Goal: Transaction & Acquisition: Purchase product/service

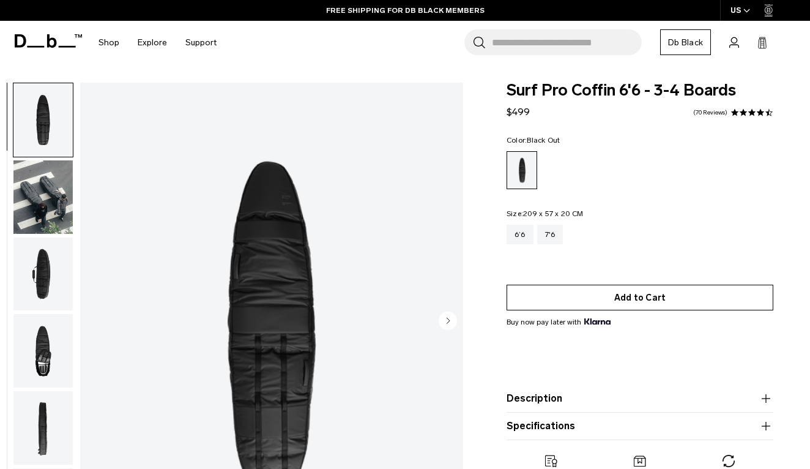
click at [571, 306] on button "Add to Cart" at bounding box center [639, 297] width 267 height 26
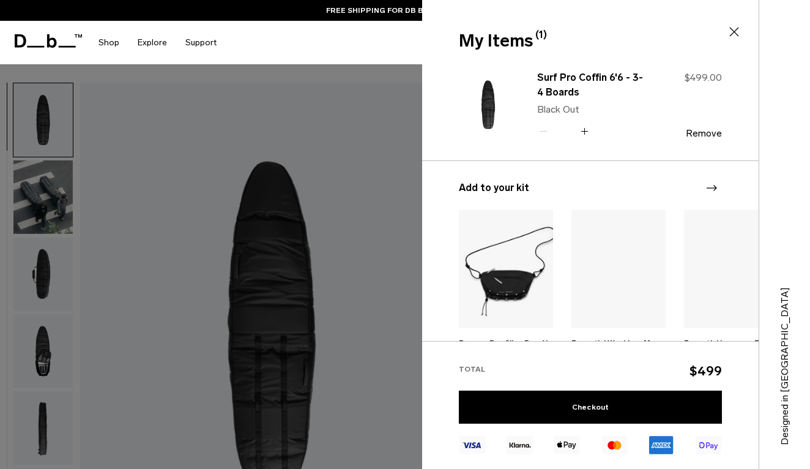
scroll to position [161, 0]
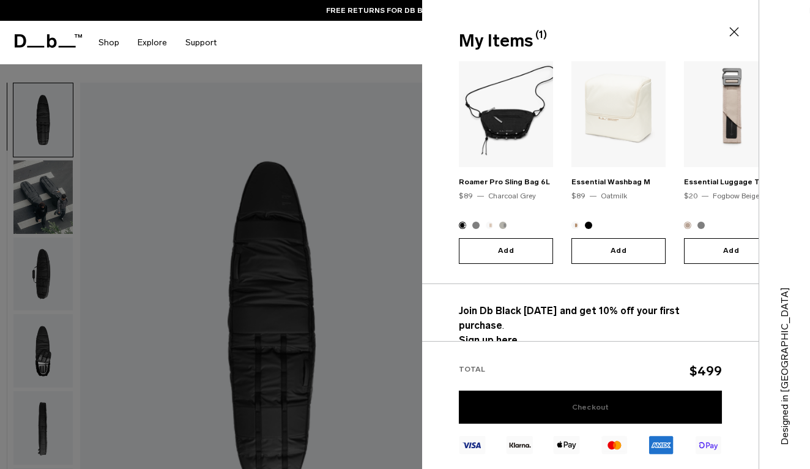
click at [542, 408] on link "Checkout" at bounding box center [590, 406] width 263 height 33
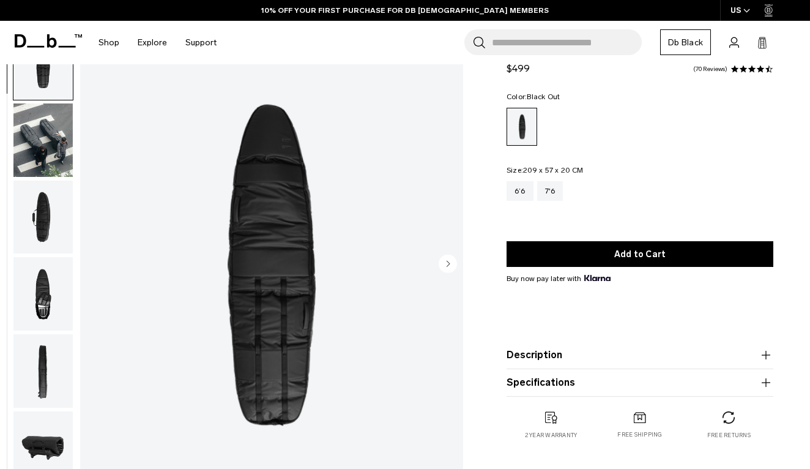
scroll to position [62, 0]
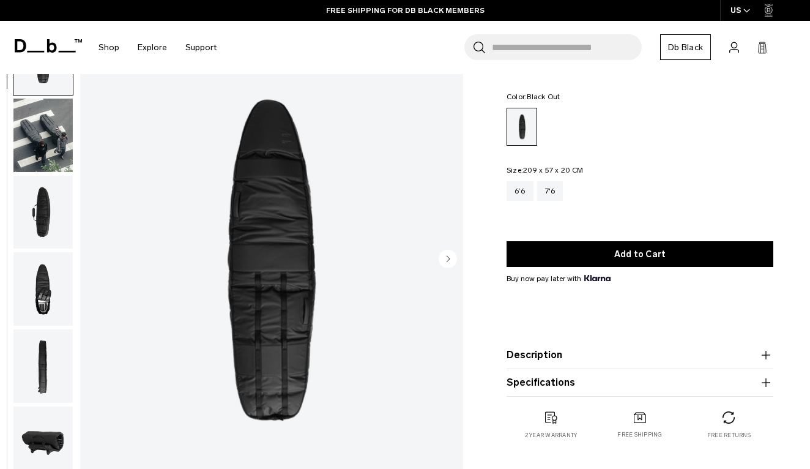
click at [48, 44] on icon at bounding box center [52, 45] width 10 height 13
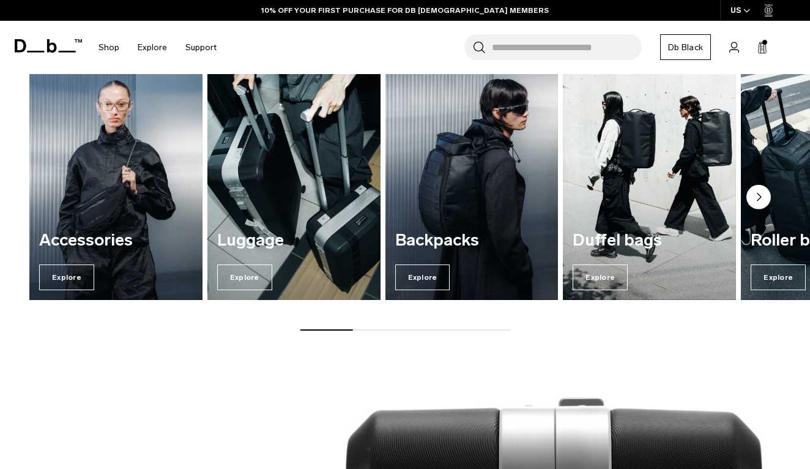
scroll to position [865, 0]
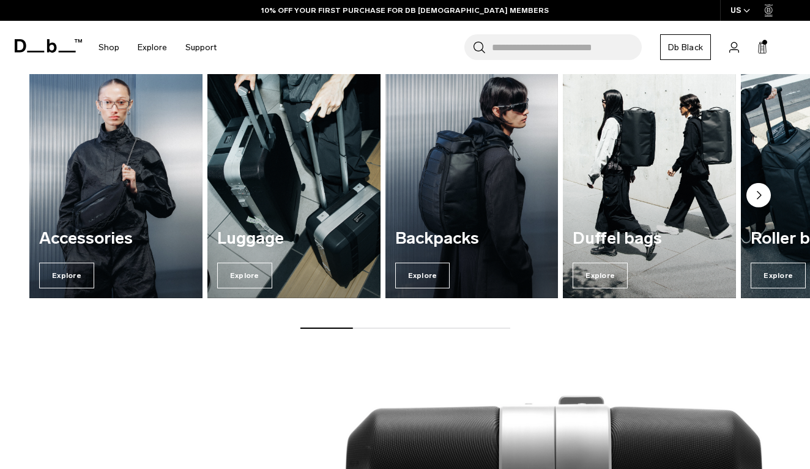
click at [755, 190] on circle "Next slide" at bounding box center [758, 195] width 24 height 24
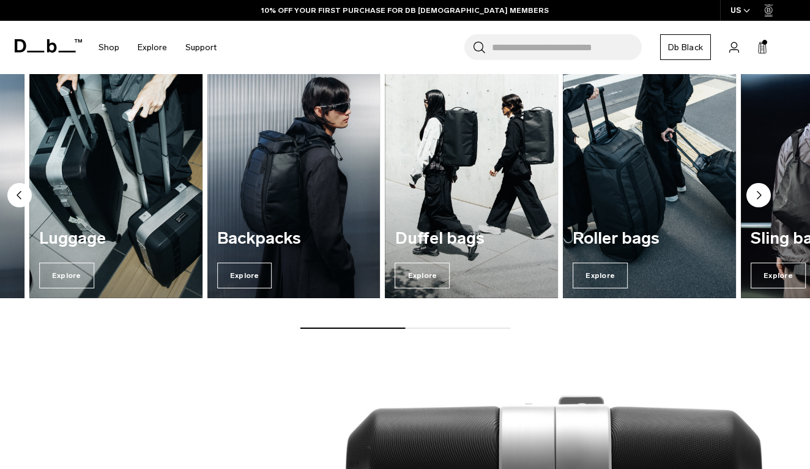
click at [753, 189] on circle "Next slide" at bounding box center [758, 195] width 24 height 24
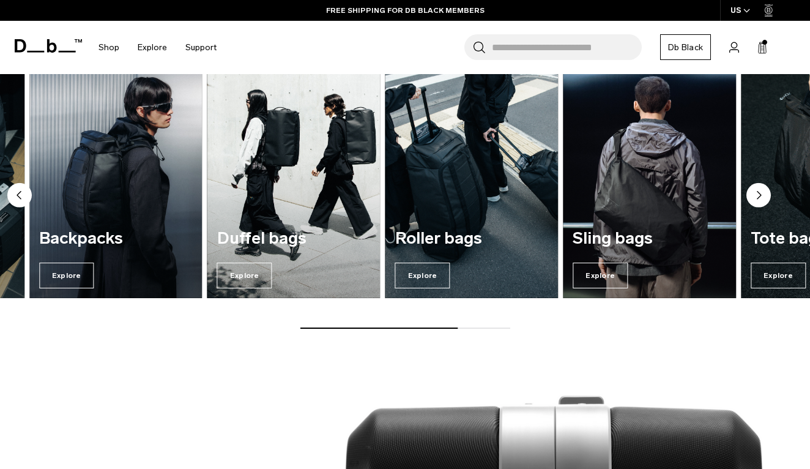
click at [752, 189] on circle "Next slide" at bounding box center [758, 195] width 24 height 24
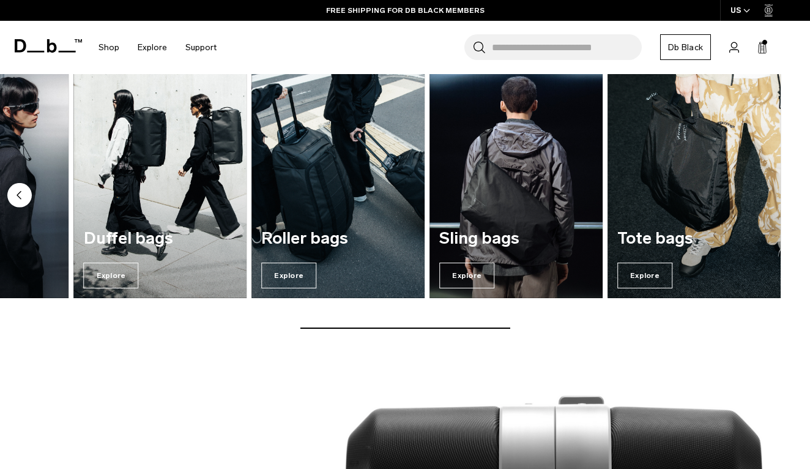
click at [23, 188] on circle "Previous slide" at bounding box center [19, 195] width 24 height 24
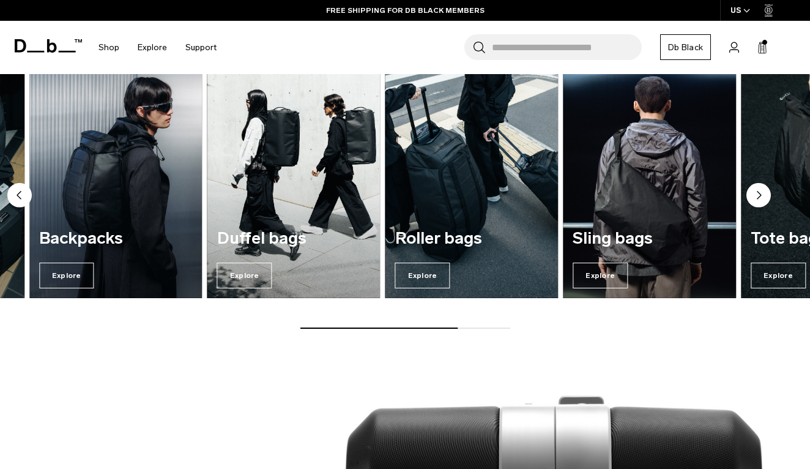
click at [23, 188] on circle "Previous slide" at bounding box center [19, 195] width 24 height 24
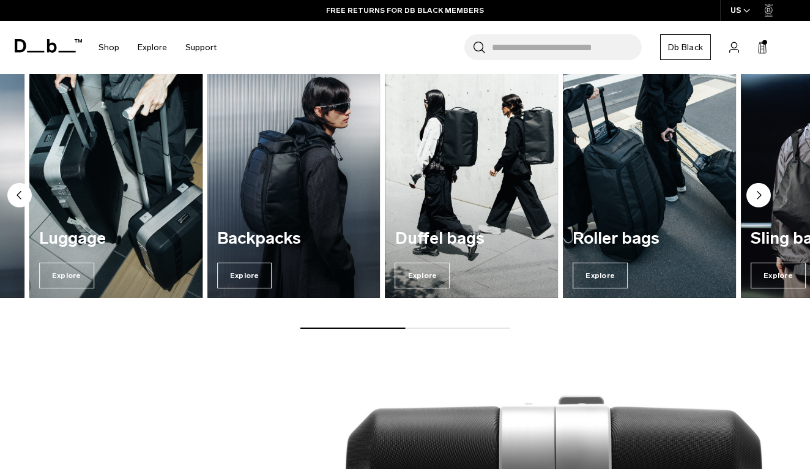
click at [121, 216] on img "2 / 7" at bounding box center [116, 181] width 178 height 240
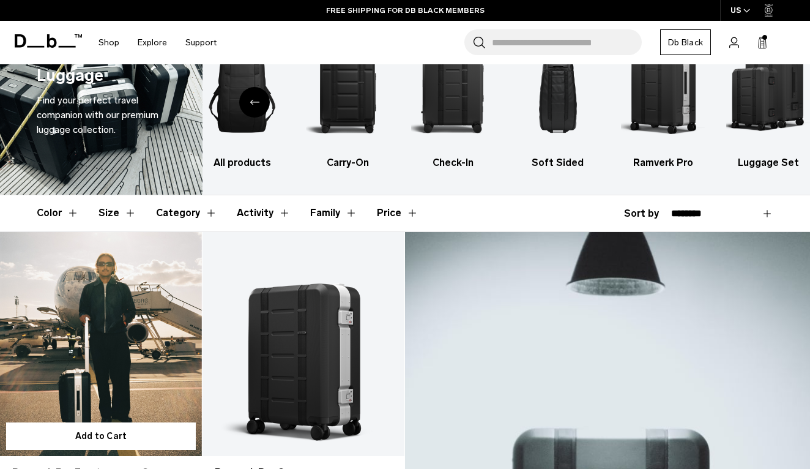
scroll to position [50, 0]
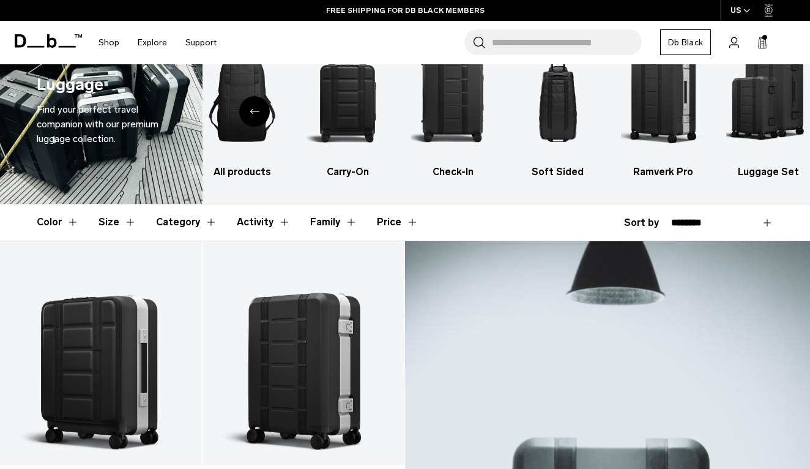
click at [719, 223] on select "**********" at bounding box center [722, 222] width 102 height 11
select select "**********"
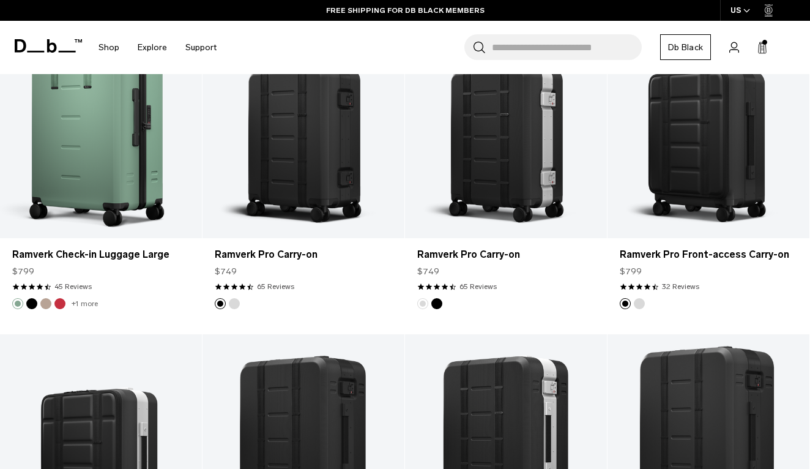
scroll to position [2617, 0]
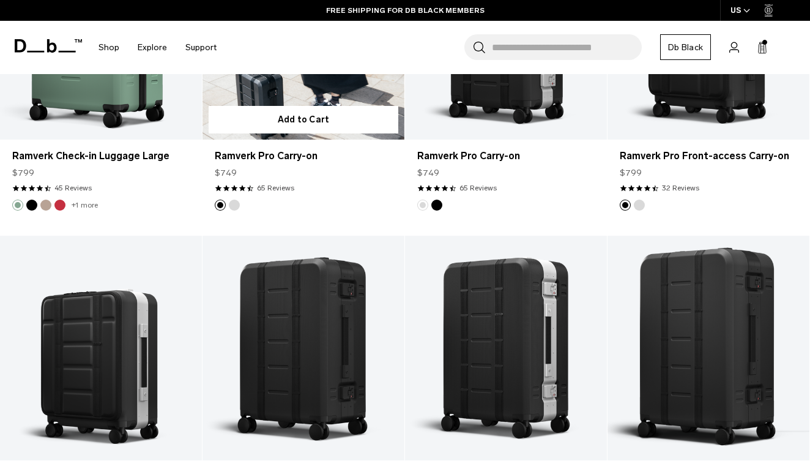
click at [322, 139] on link "Ramverk Pro Carry-on" at bounding box center [303, 27] width 202 height 224
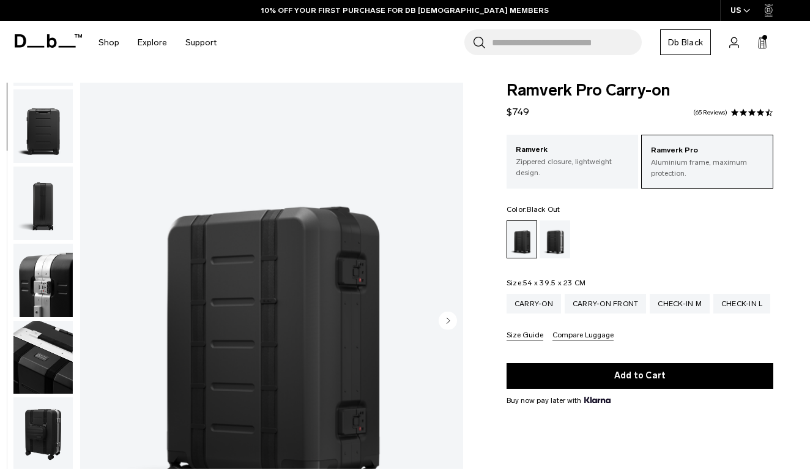
scroll to position [412, 0]
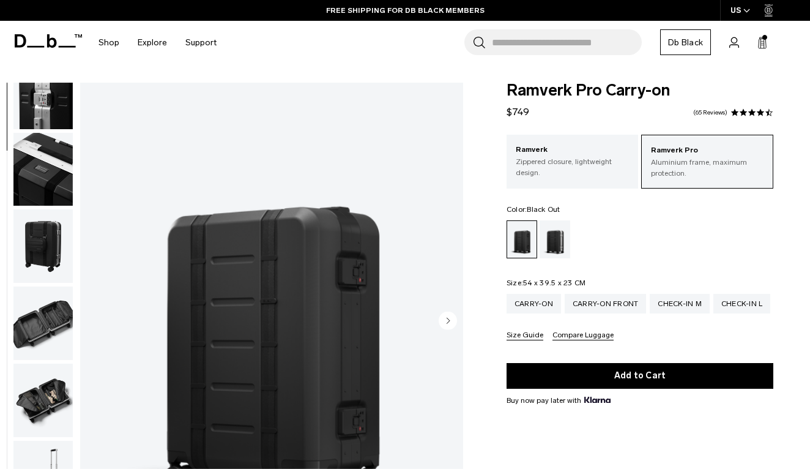
click at [56, 333] on img "button" at bounding box center [42, 322] width 59 height 73
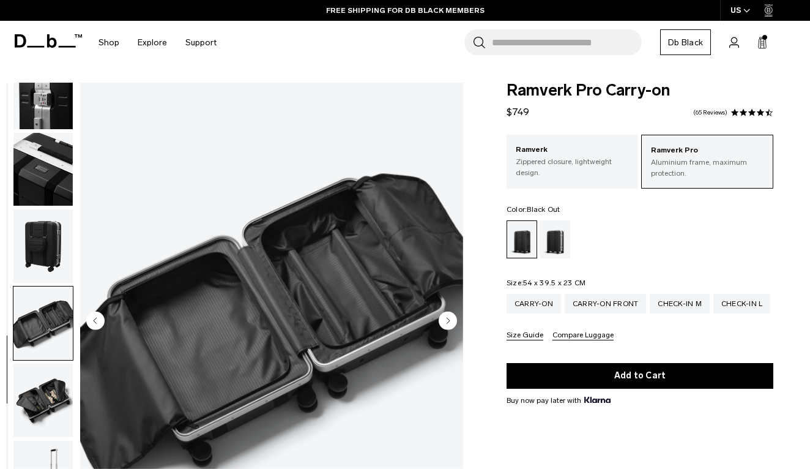
scroll to position [596, 0]
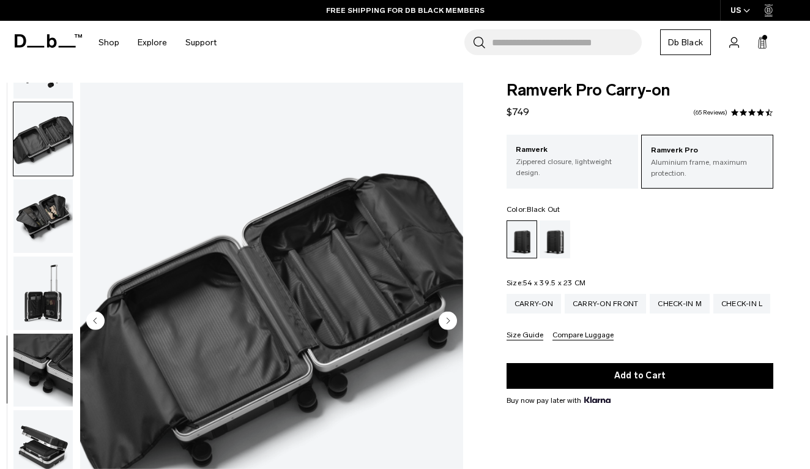
click at [54, 363] on img "button" at bounding box center [42, 369] width 59 height 73
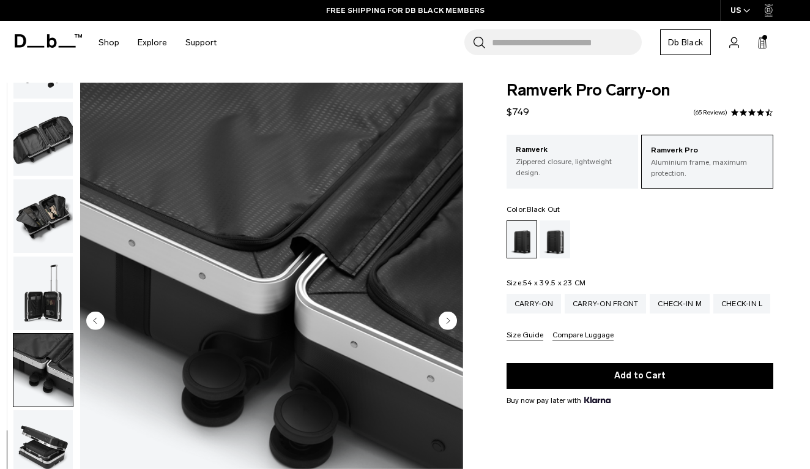
click at [59, 287] on img "button" at bounding box center [42, 292] width 59 height 73
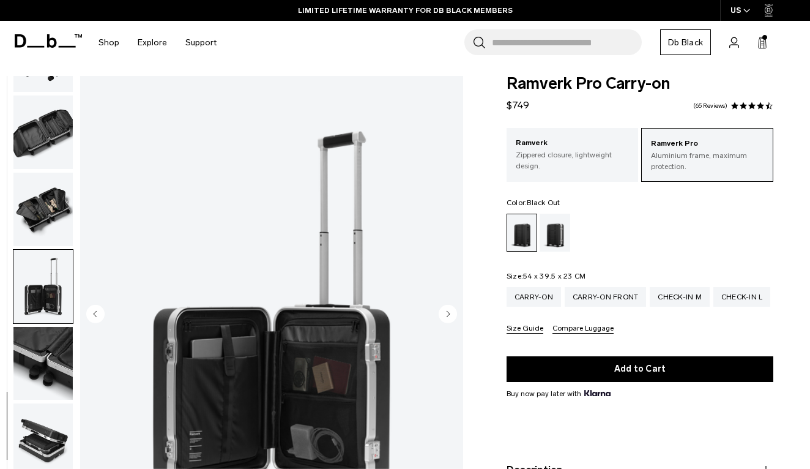
scroll to position [10, 0]
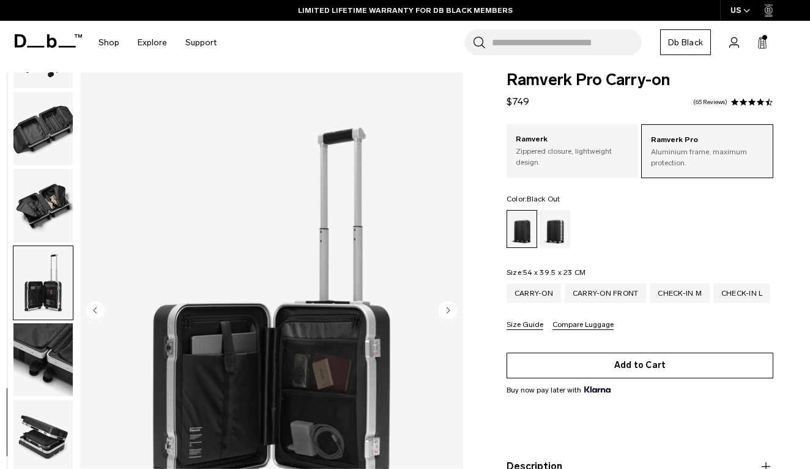
click at [564, 365] on button "Add to Cart" at bounding box center [639, 365] width 267 height 26
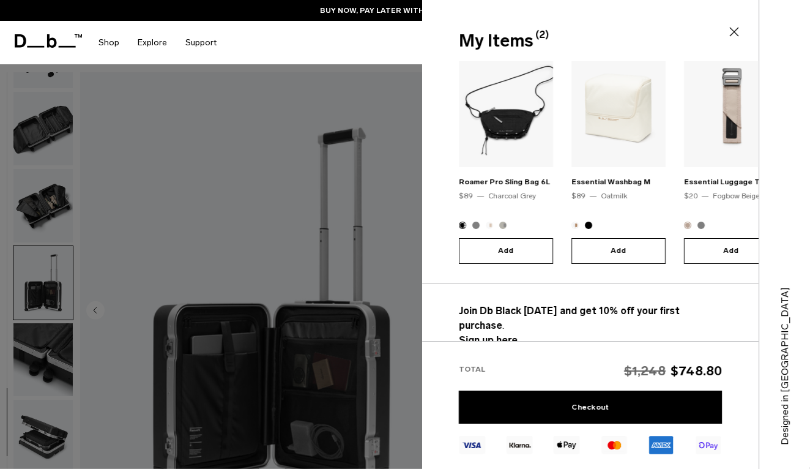
scroll to position [18, 0]
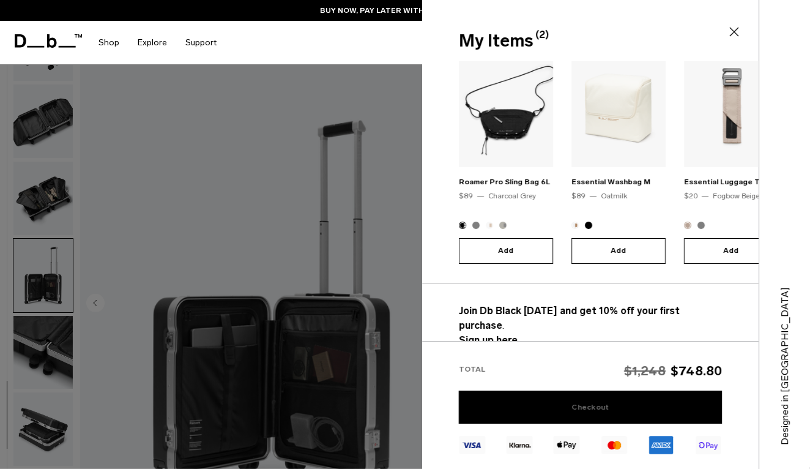
click at [590, 407] on link "Checkout" at bounding box center [590, 406] width 263 height 33
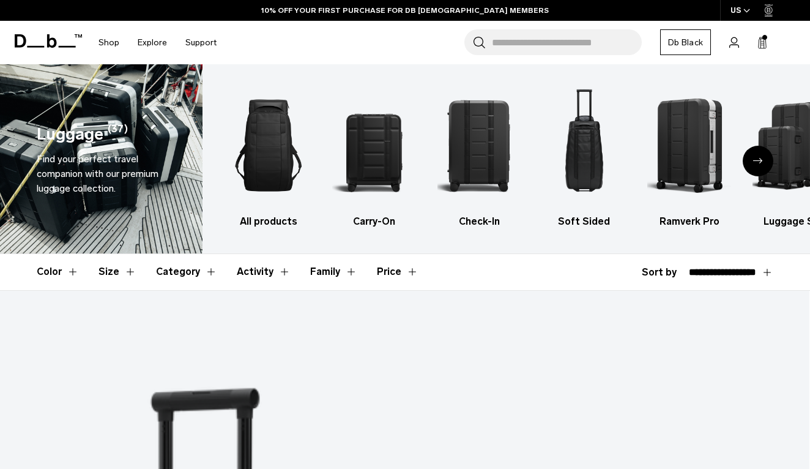
select select "**********"
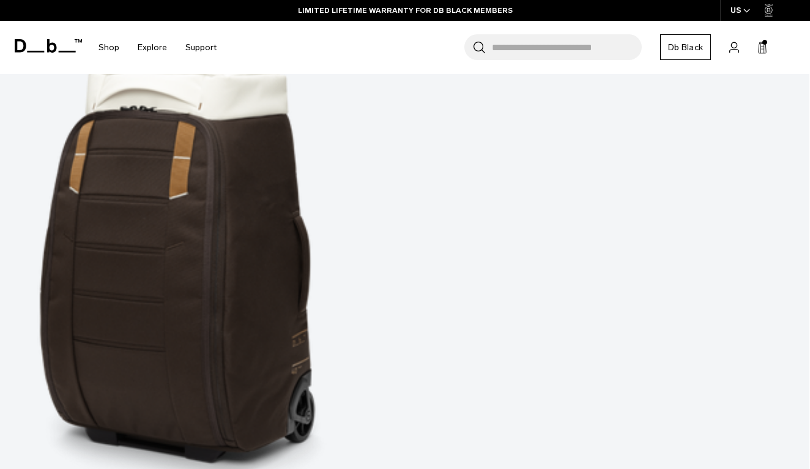
scroll to position [3578, 0]
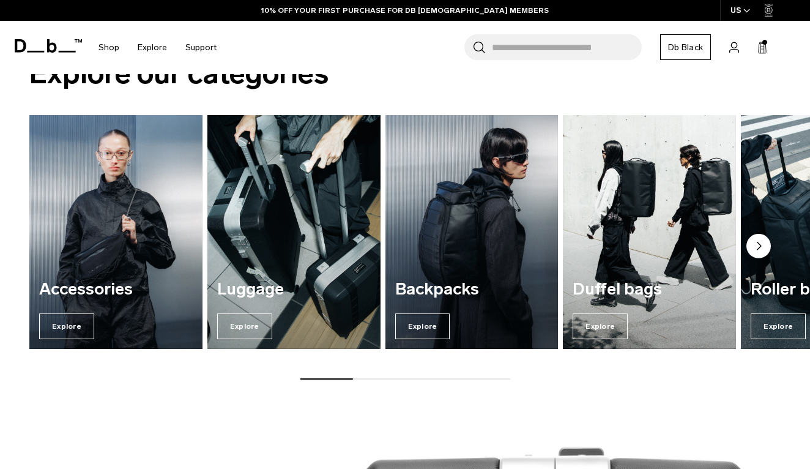
scroll to position [818, 0]
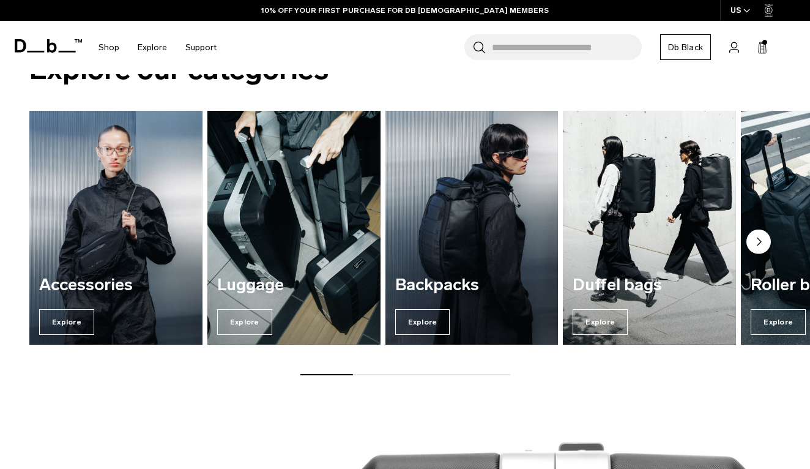
click at [769, 231] on icon "Next slide" at bounding box center [758, 241] width 24 height 24
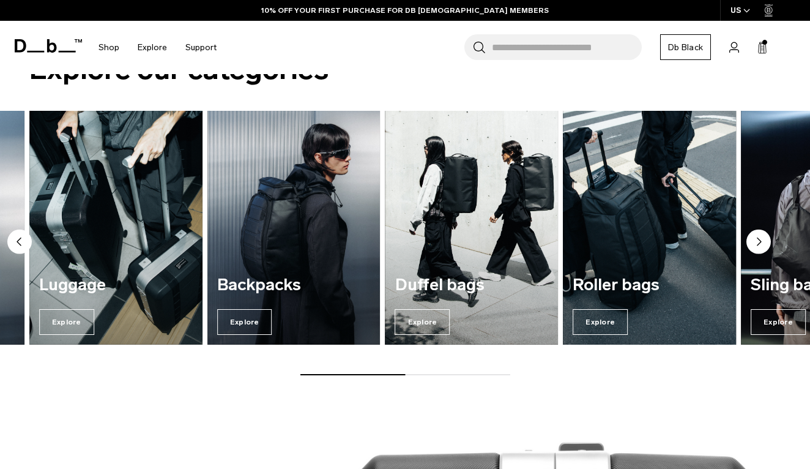
click at [662, 265] on img "5 / 7" at bounding box center [649, 227] width 178 height 240
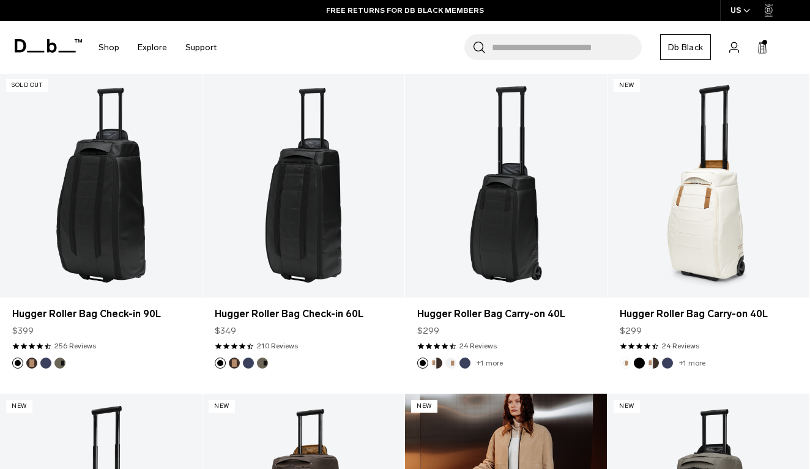
scroll to position [371, 0]
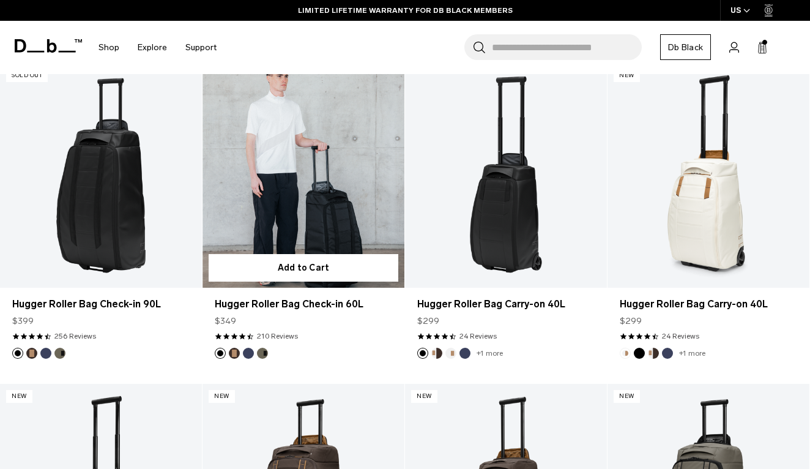
click at [355, 130] on link "Hugger Roller Bag Check-in 60L" at bounding box center [303, 175] width 202 height 224
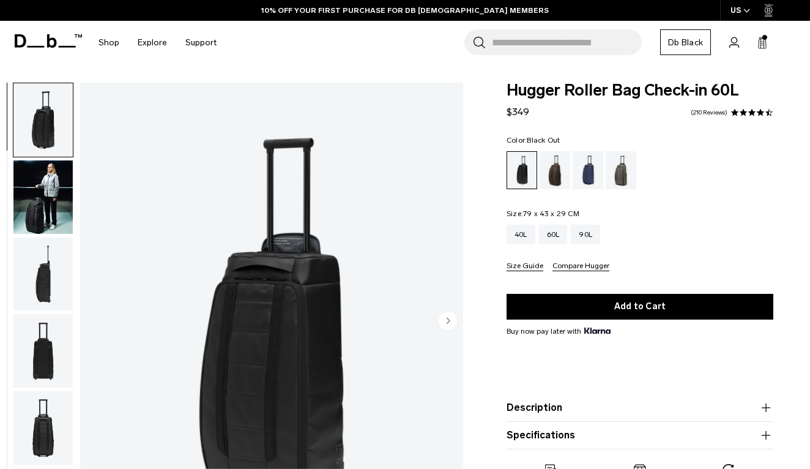
click at [50, 212] on img "button" at bounding box center [42, 196] width 59 height 73
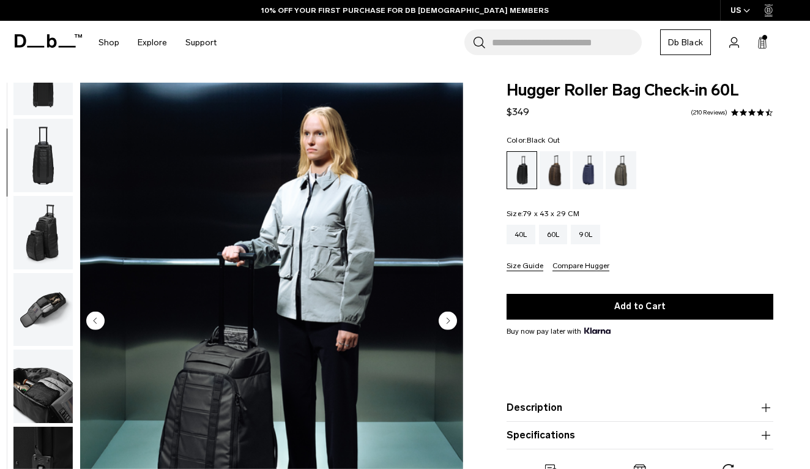
scroll to position [289, 0]
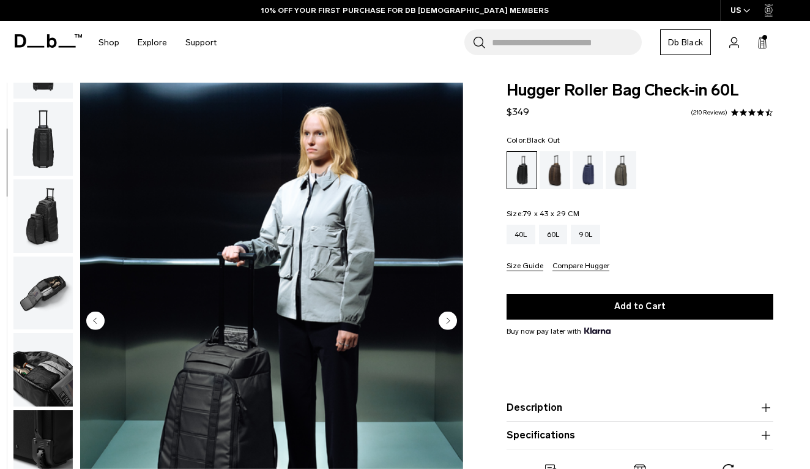
click at [48, 276] on img "button" at bounding box center [42, 292] width 59 height 73
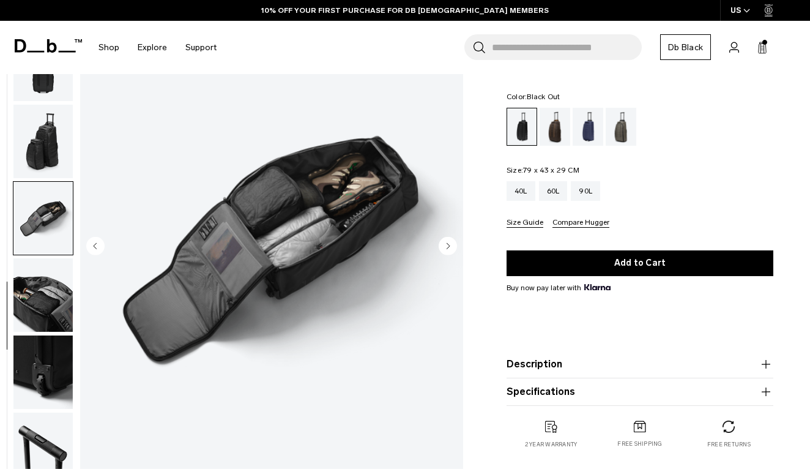
scroll to position [76, 0]
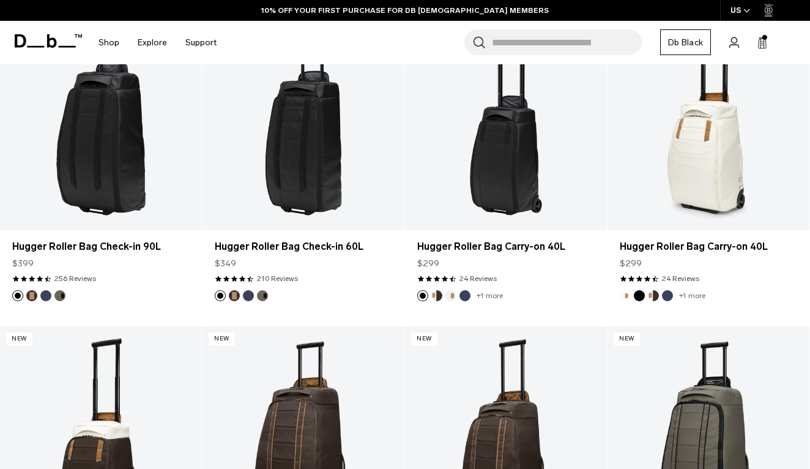
scroll to position [363, 0]
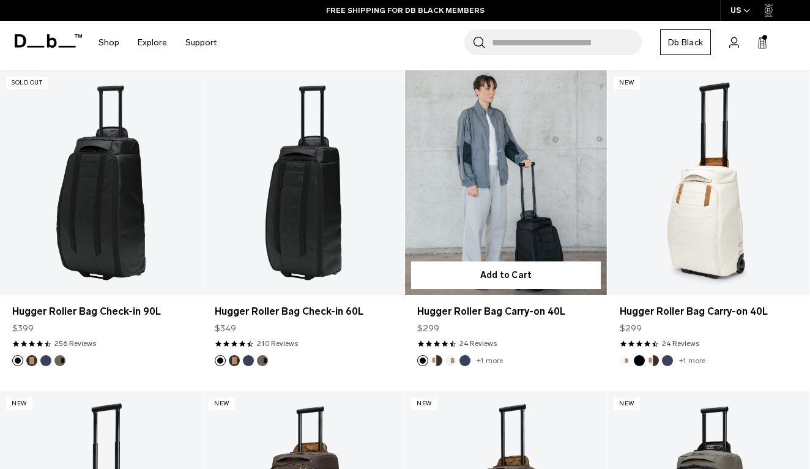
click at [493, 220] on link "Hugger Roller Bag Carry-on 40L" at bounding box center [506, 182] width 202 height 224
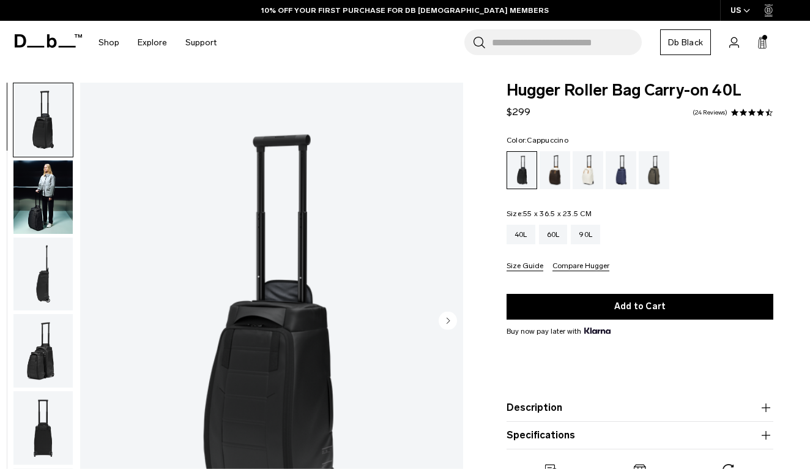
click at [554, 188] on div "Cappuccino" at bounding box center [554, 170] width 31 height 38
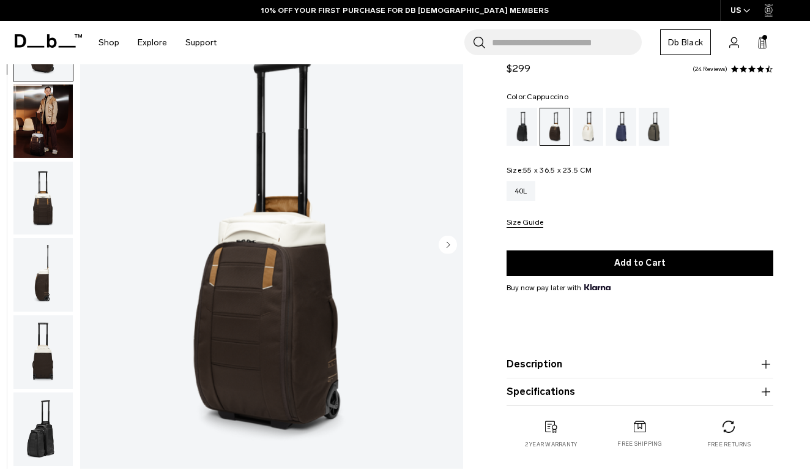
click at [582, 139] on div "Oatmilk" at bounding box center [588, 127] width 31 height 38
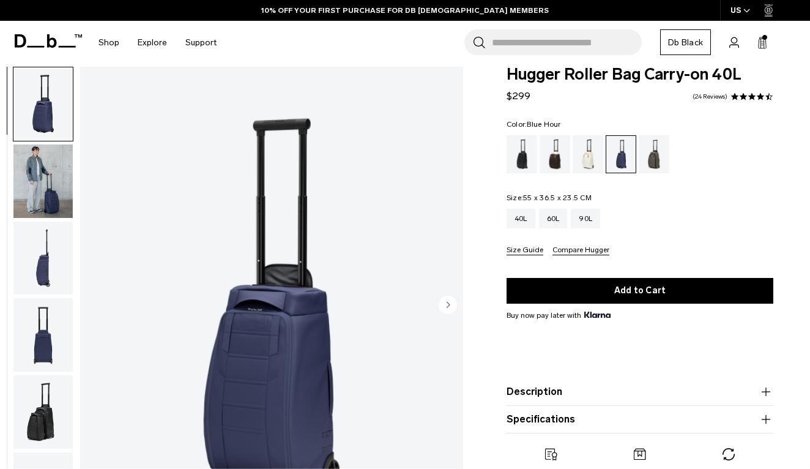
scroll to position [10, 0]
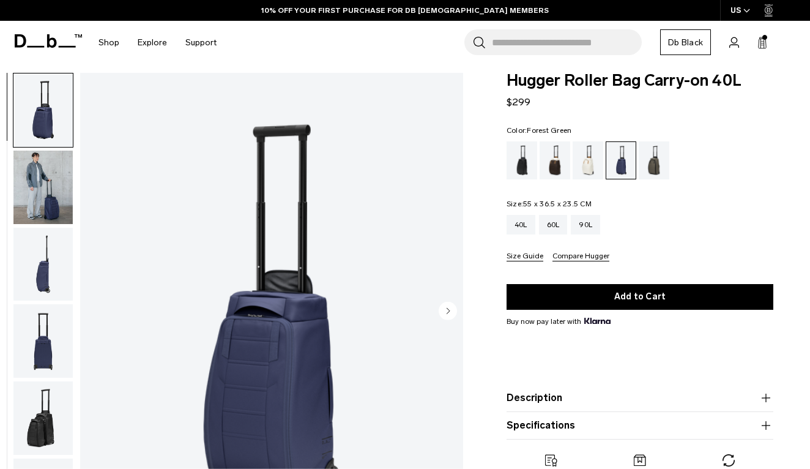
click at [648, 162] on div "Forest Green" at bounding box center [654, 160] width 31 height 38
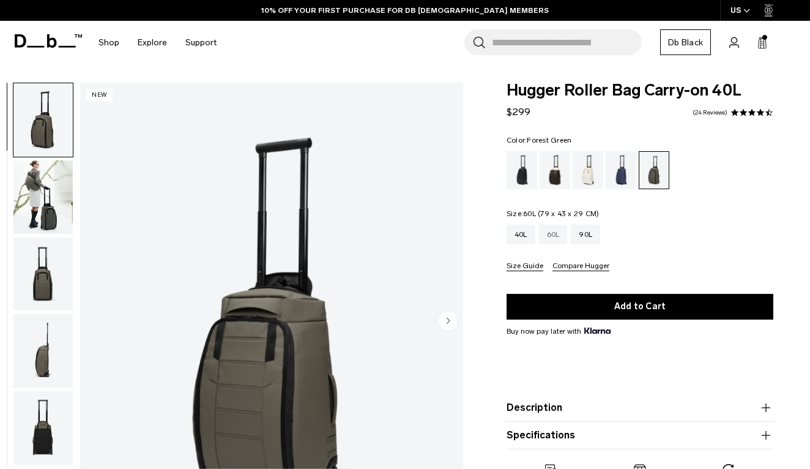
click at [550, 228] on div "60L" at bounding box center [553, 234] width 29 height 20
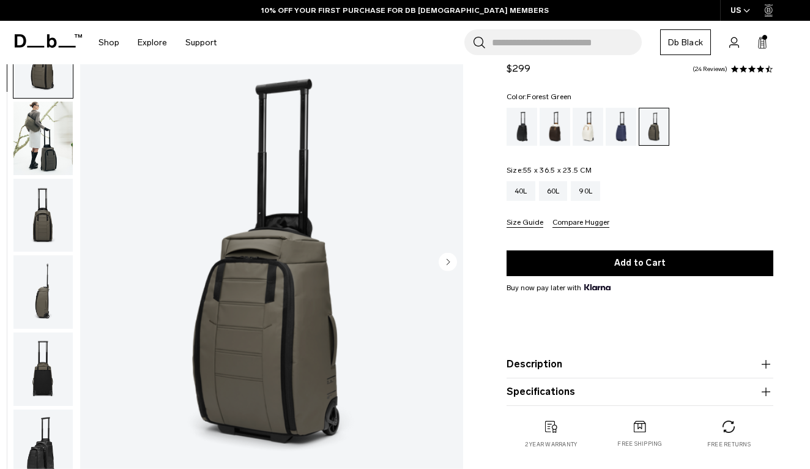
scroll to position [59, 0]
click at [522, 124] on div "Black Out" at bounding box center [521, 127] width 31 height 38
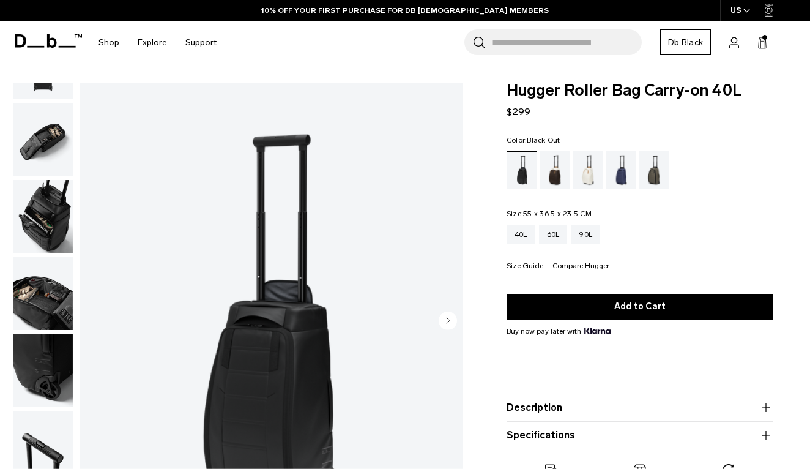
click at [48, 153] on img "button" at bounding box center [42, 139] width 59 height 73
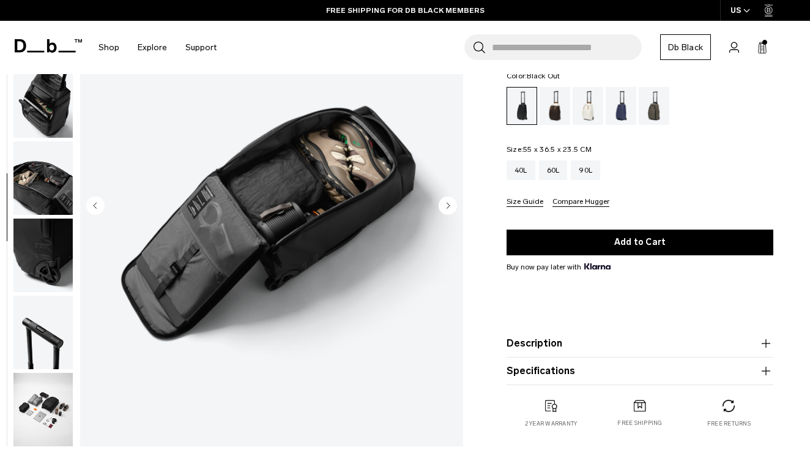
scroll to position [96, 0]
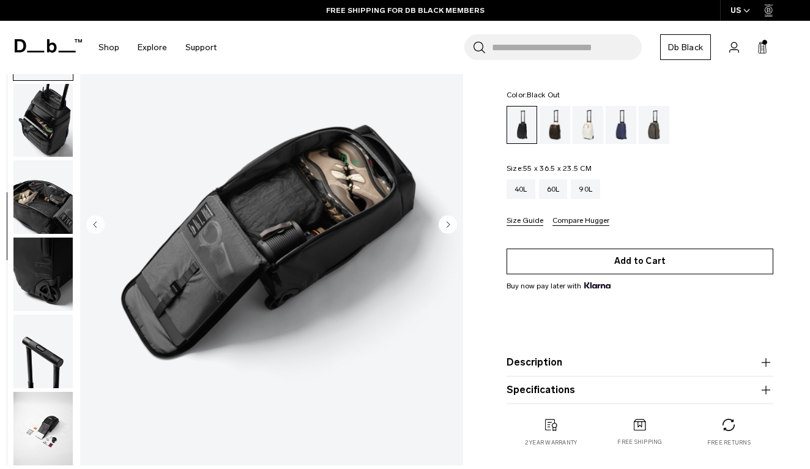
click at [541, 263] on button "Add to Cart" at bounding box center [639, 261] width 267 height 26
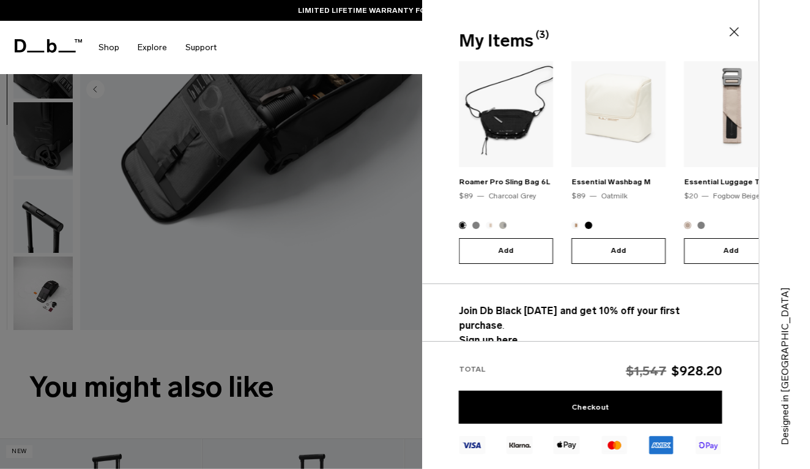
scroll to position [317, 0]
